Goal: Transaction & Acquisition: Obtain resource

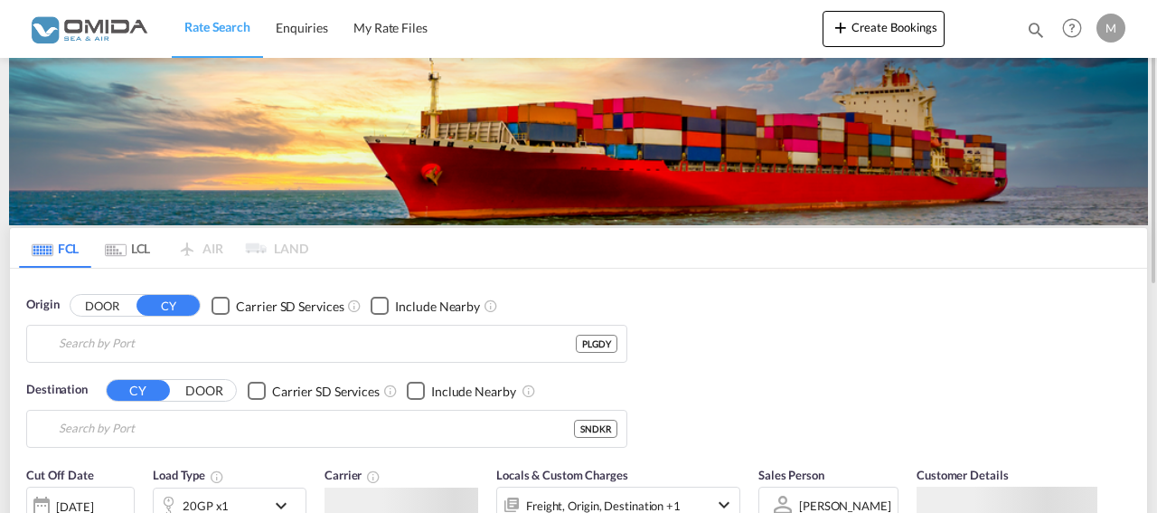
type input "[GEOGRAPHIC_DATA], PLGDY"
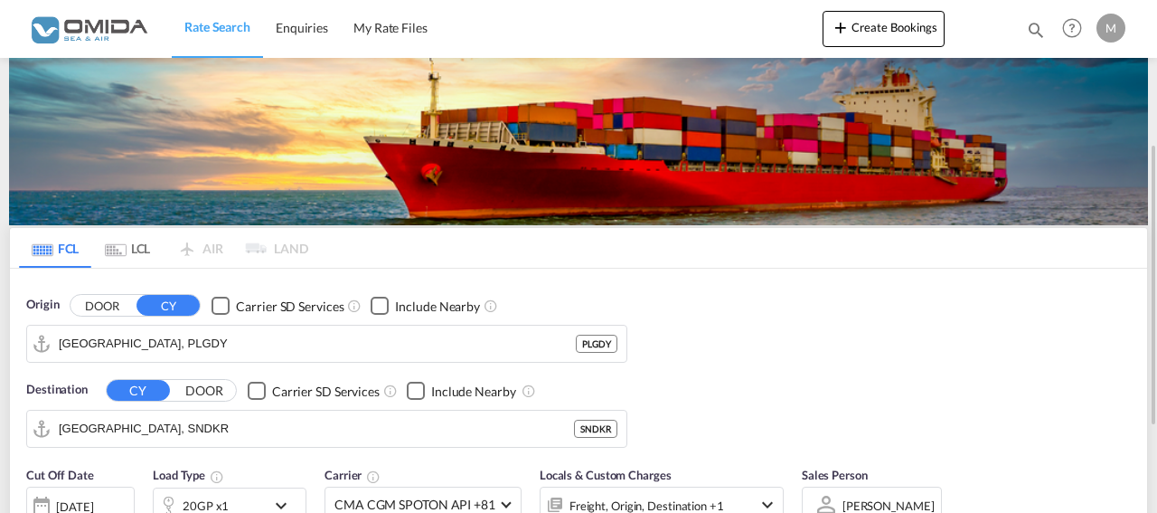
scroll to position [184, 0]
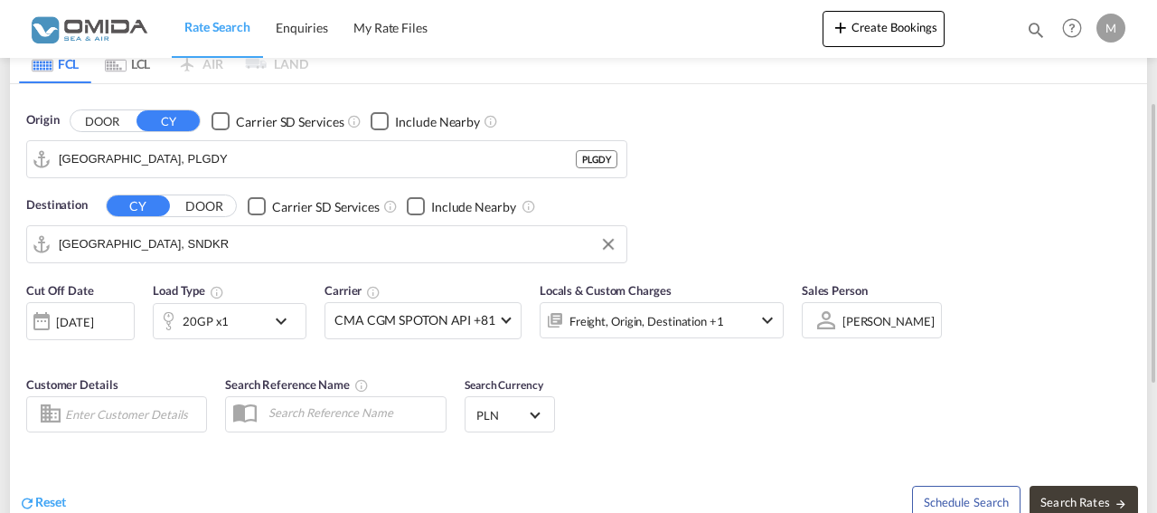
click at [148, 242] on input "[GEOGRAPHIC_DATA], SNDKR" at bounding box center [338, 243] width 559 height 27
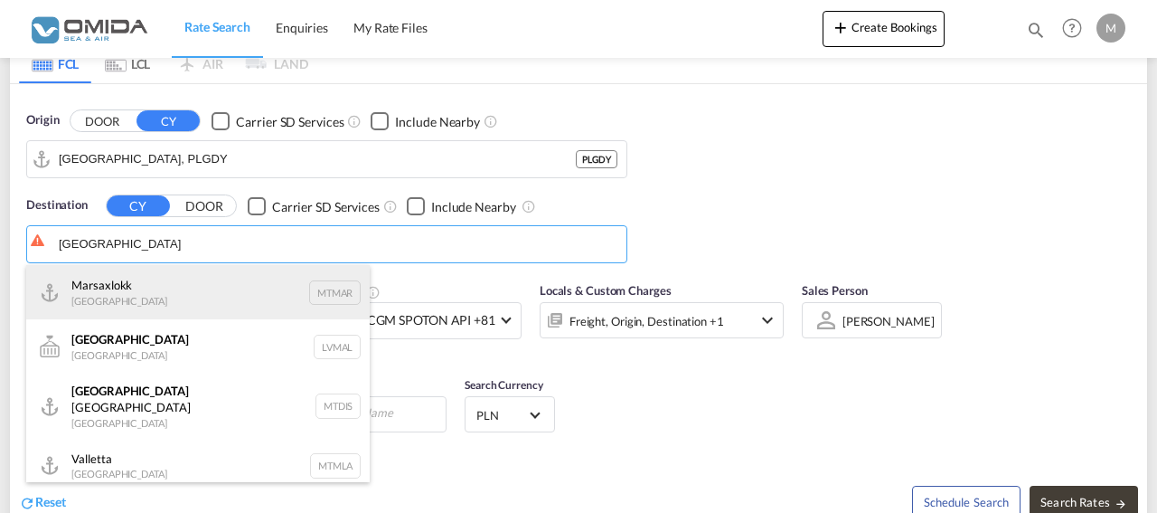
click at [148, 277] on div "Marsaxlokk [GEOGRAPHIC_DATA] [GEOGRAPHIC_DATA]" at bounding box center [197, 292] width 343 height 54
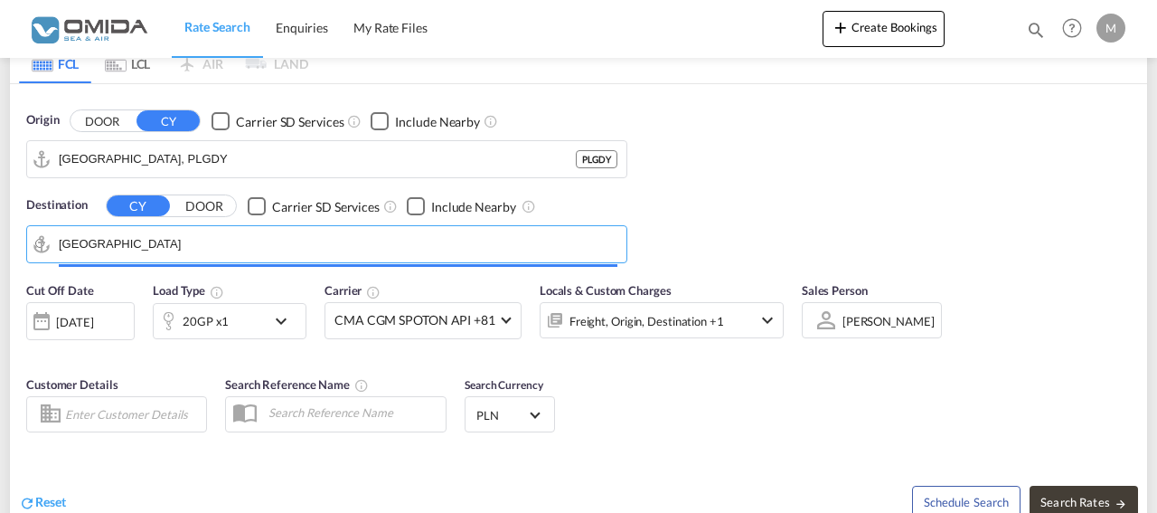
type input "Marsaxlokk, MTMAR"
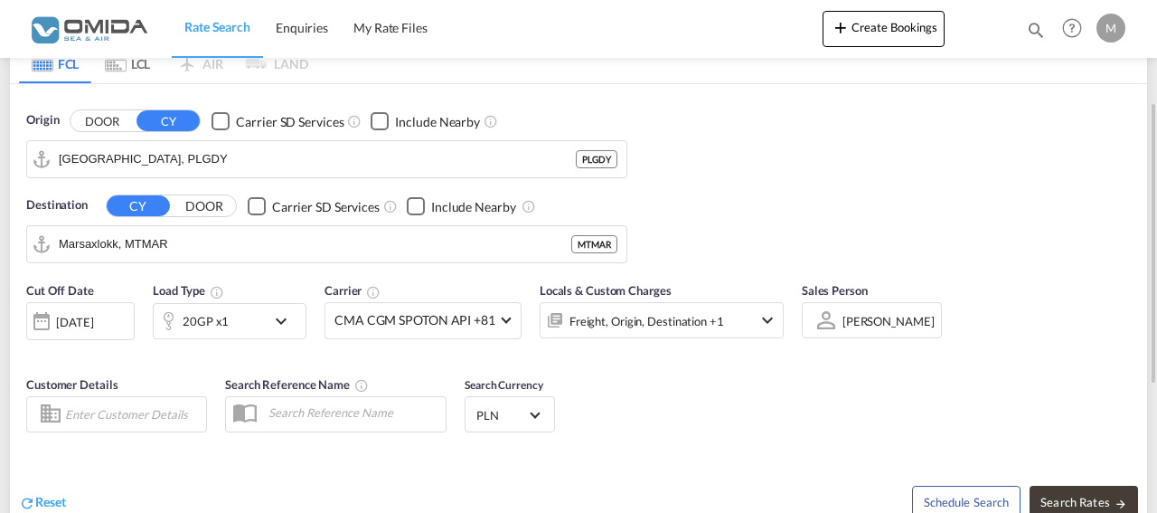
click at [285, 319] on md-icon "icon-chevron-down" at bounding box center [285, 321] width 31 height 22
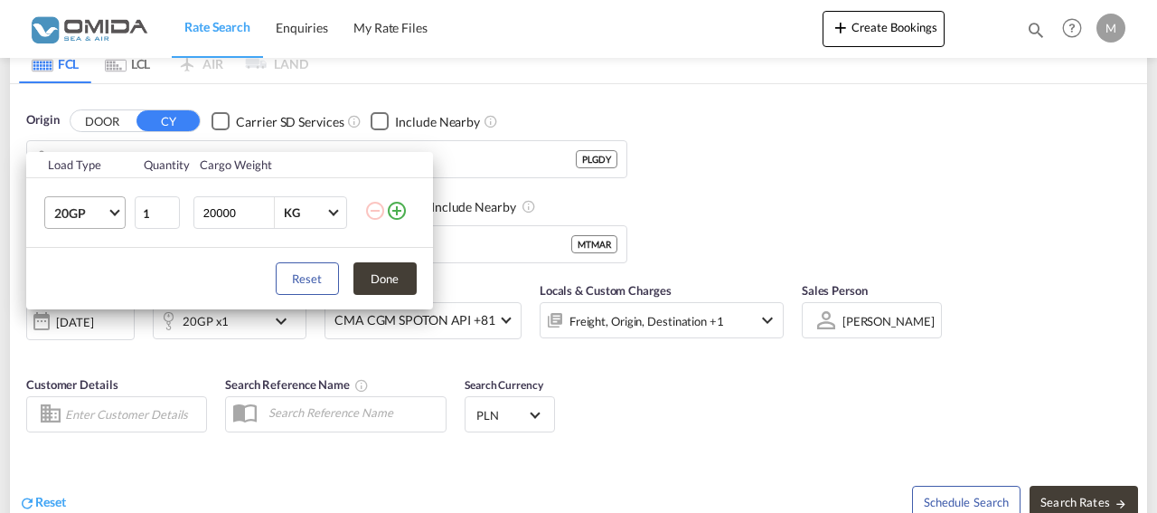
click at [118, 211] on span "Choose: \a20GP" at bounding box center [114, 211] width 10 height 10
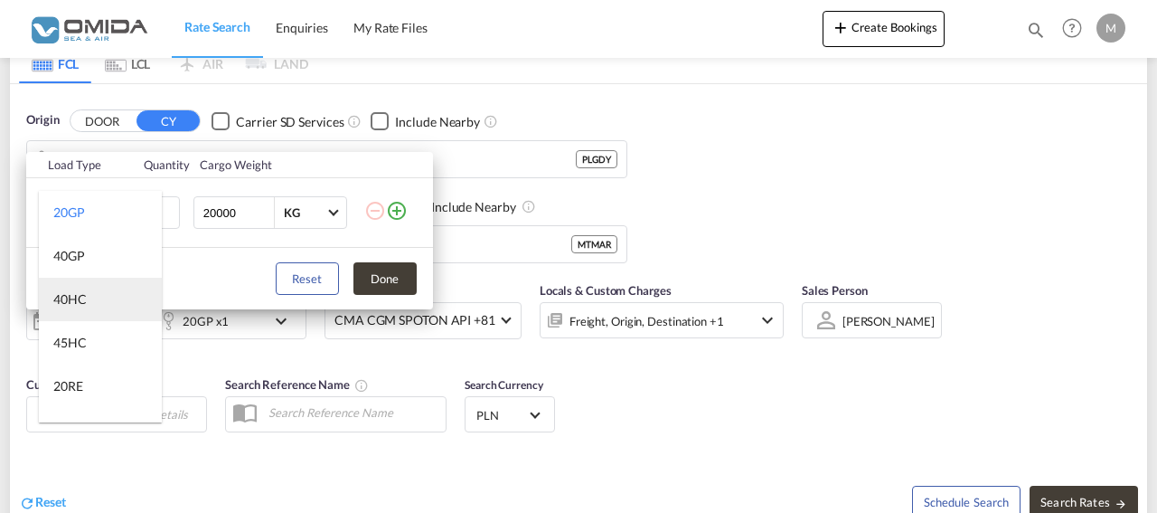
click at [83, 305] on div "40HC" at bounding box center [69, 299] width 33 height 18
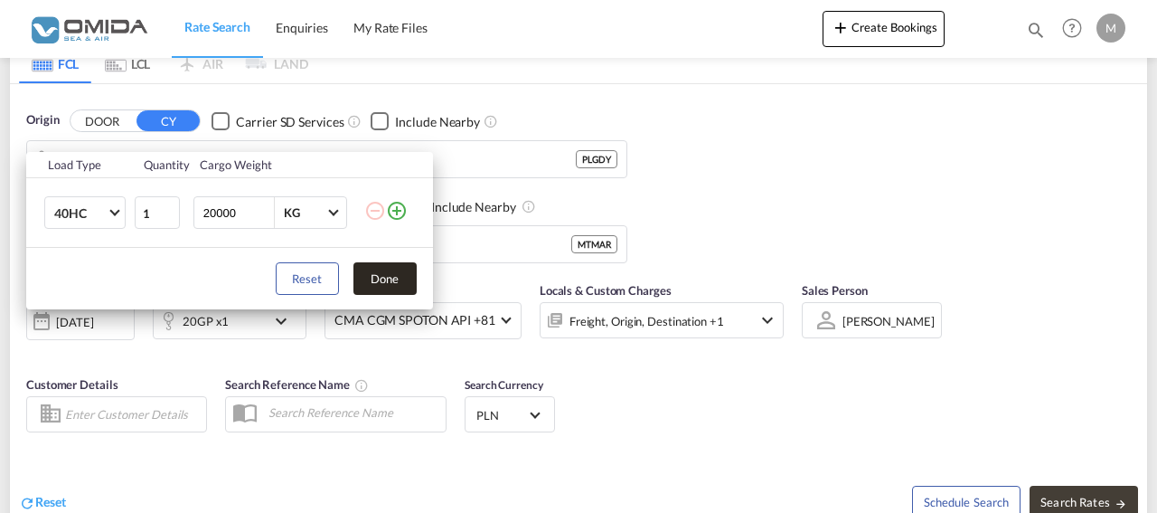
click at [379, 282] on button "Done" at bounding box center [384, 278] width 63 height 33
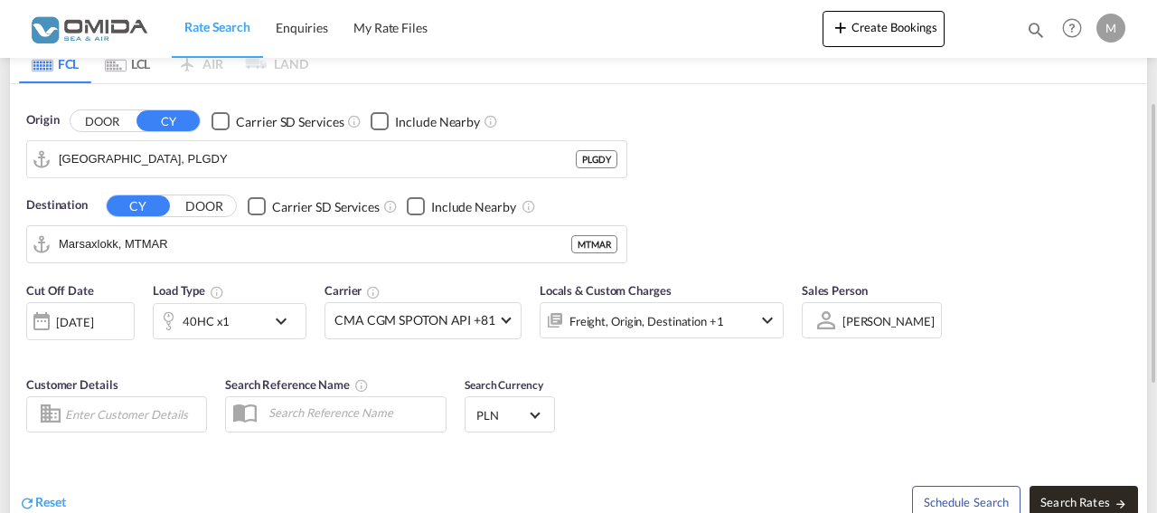
click at [1066, 495] on span "Search Rates" at bounding box center [1083, 501] width 87 height 14
type input "PLGDY to MTMAR / [DATE]"
